Goal: Find specific page/section

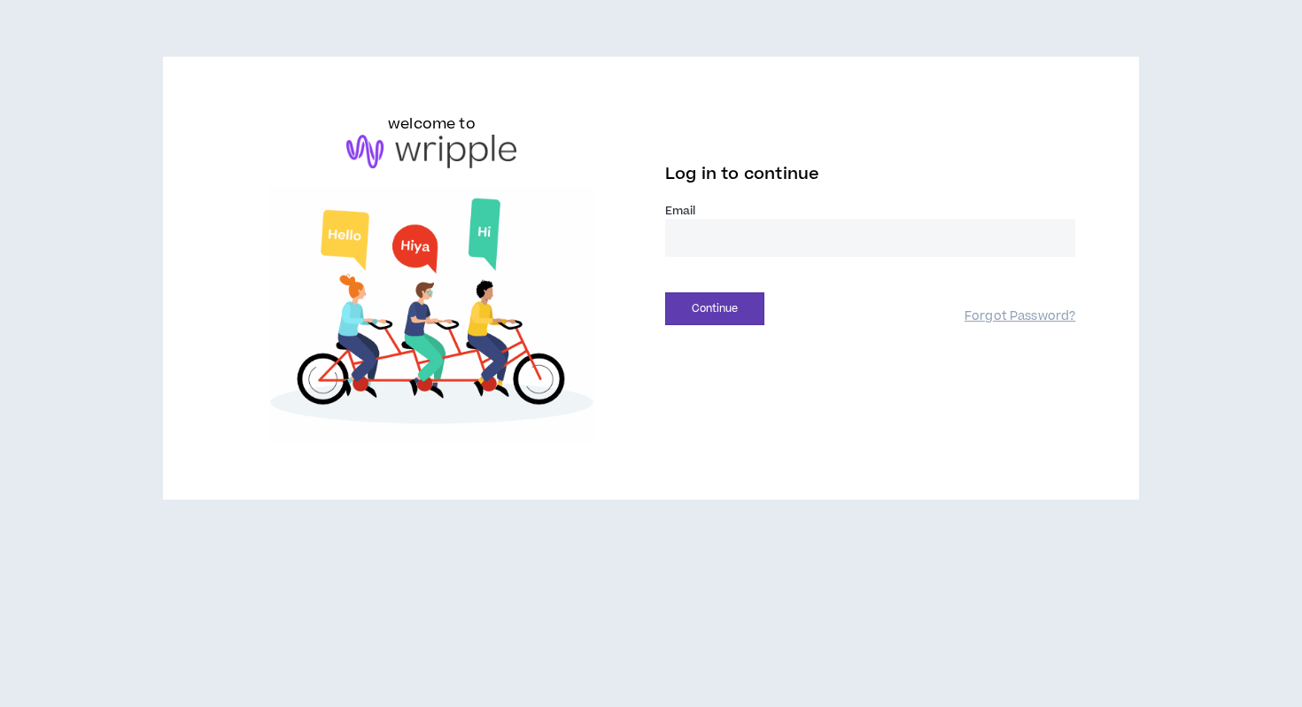
click at [717, 241] on input "email" at bounding box center [870, 238] width 410 height 38
type input "**********"
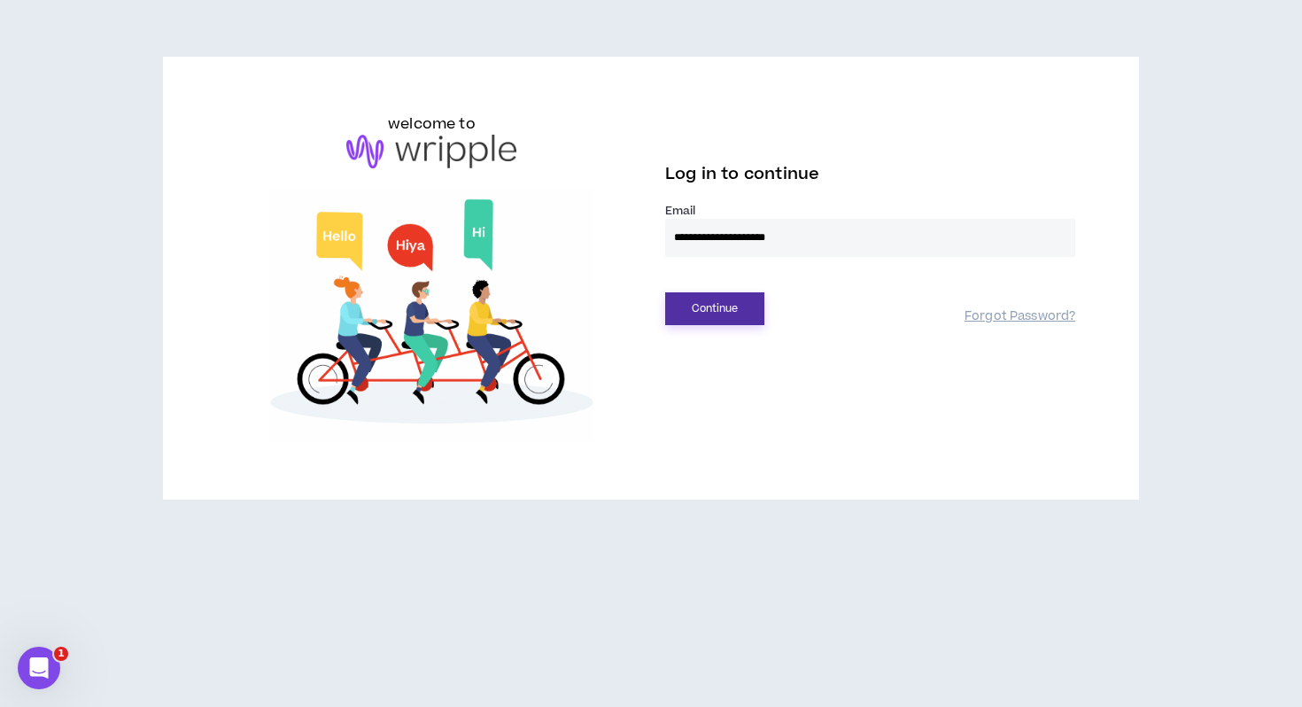
click at [732, 315] on button "Continue" at bounding box center [714, 308] width 99 height 33
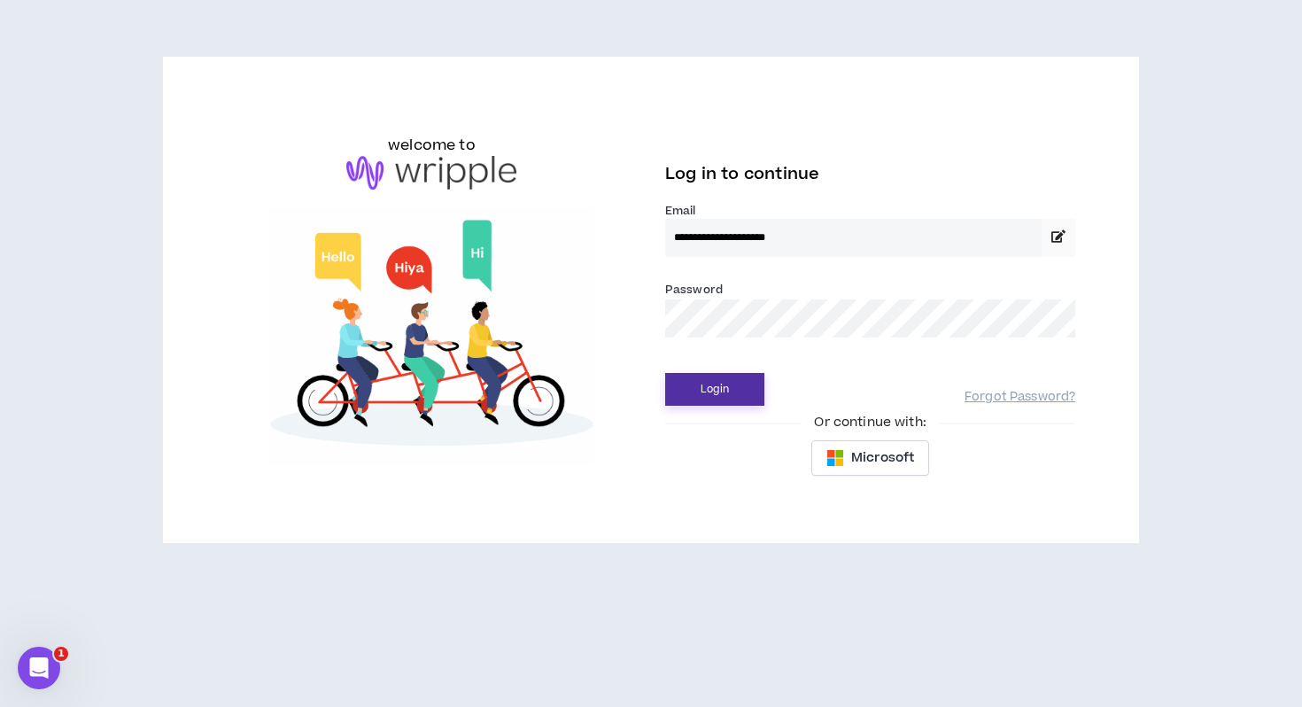
click at [724, 376] on button "Login" at bounding box center [714, 389] width 99 height 33
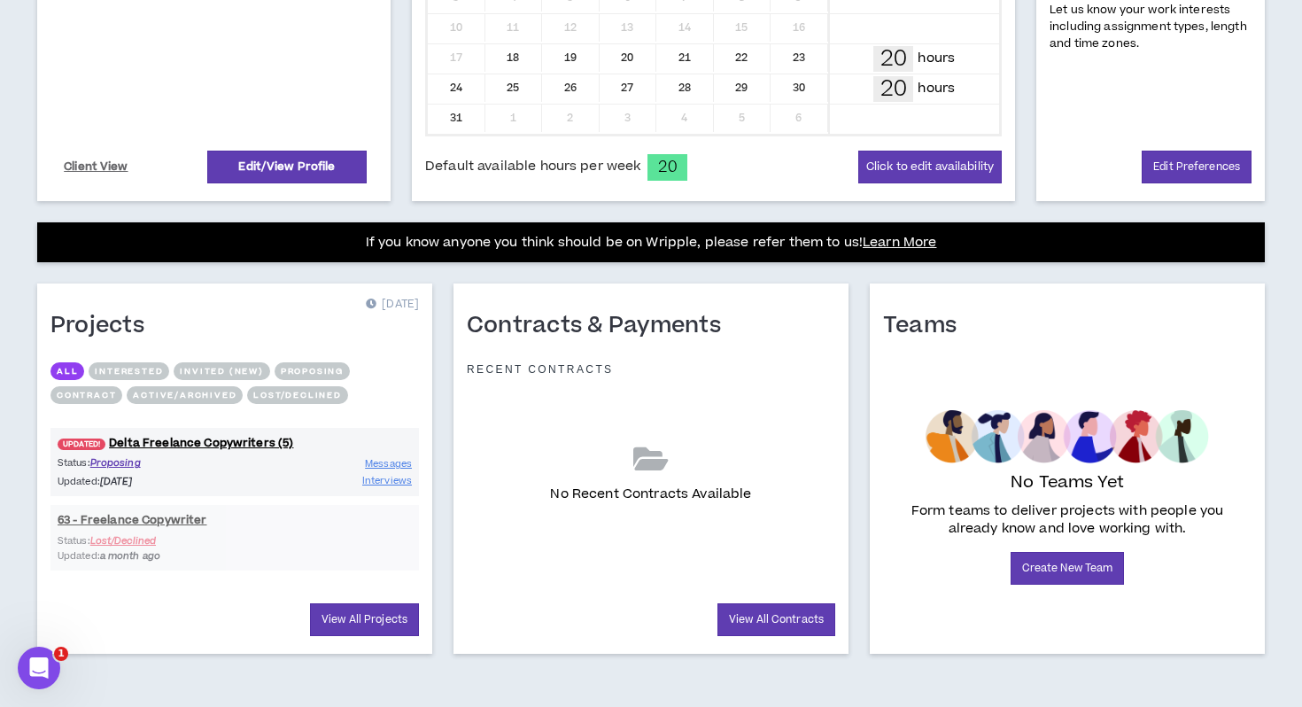
scroll to position [519, 0]
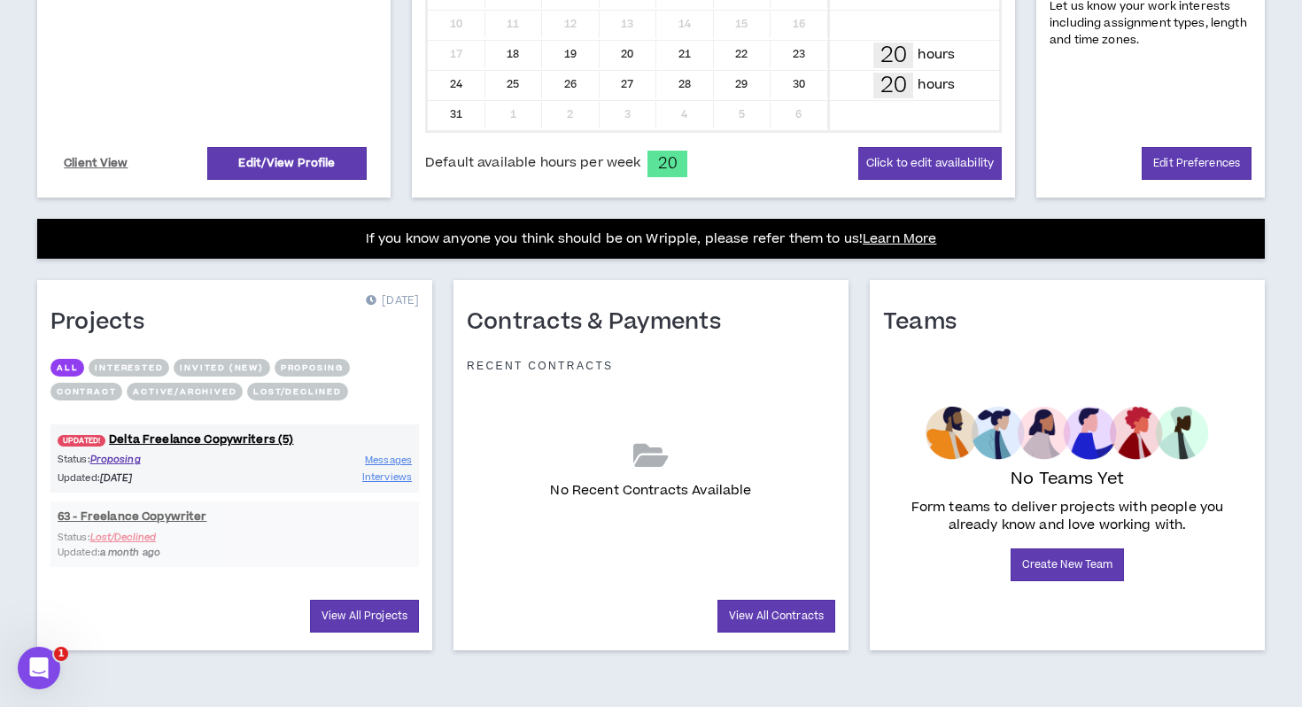
click at [191, 523] on div "UPDATED! Delta Freelance Copywriters (5) Status: Proposing Updated: [DATE] Mess…" at bounding box center [234, 494] width 368 height 159
click at [185, 515] on div "UPDATED! Delta Freelance Copywriters (5) Status: Proposing Updated: [DATE] Mess…" at bounding box center [234, 494] width 368 height 159
click at [345, 623] on link "View All Projects" at bounding box center [364, 616] width 109 height 33
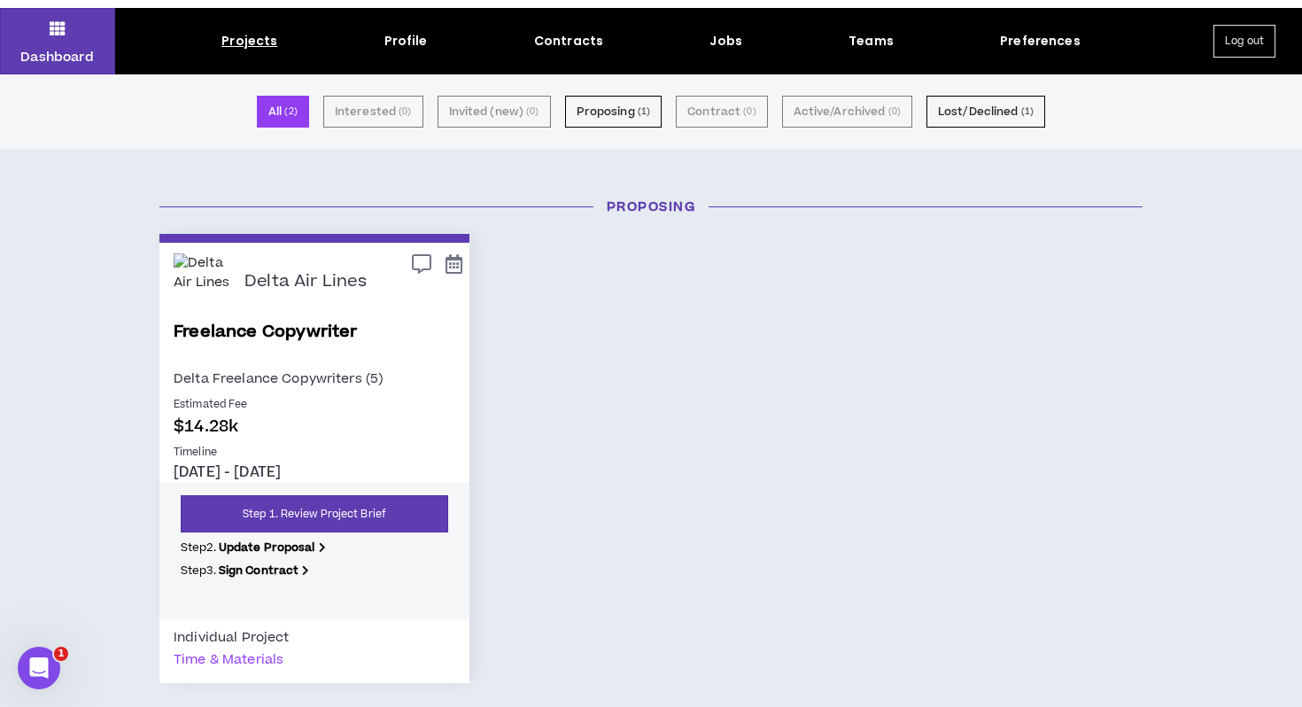
scroll to position [39, 0]
